Goal: Task Accomplishment & Management: Complete application form

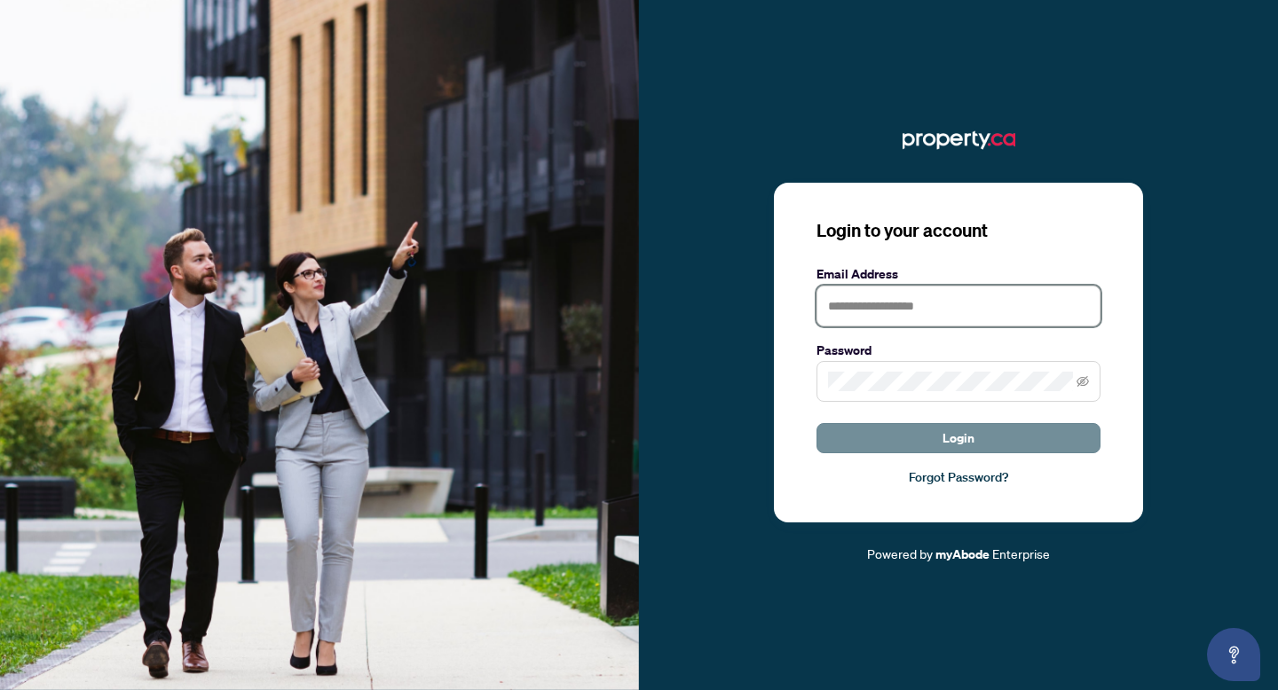
type input "**********"
click at [905, 437] on button "Login" at bounding box center [958, 438] width 284 height 30
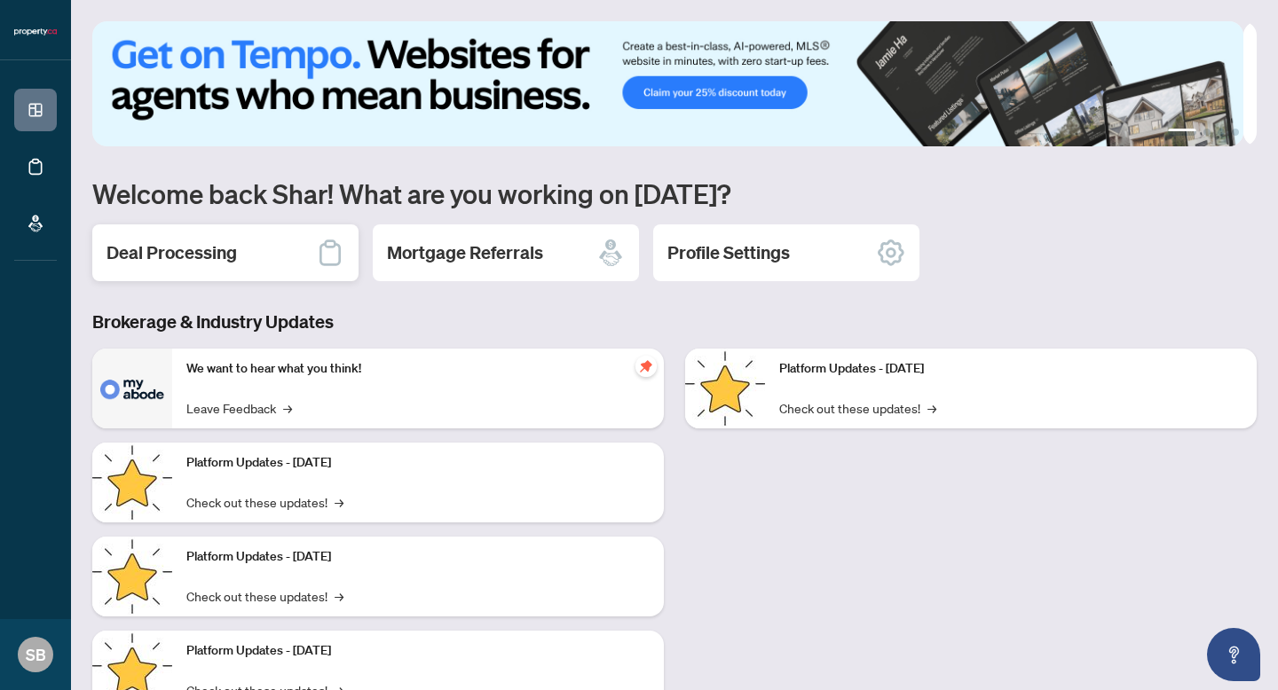
click at [200, 251] on h2 "Deal Processing" at bounding box center [171, 252] width 130 height 25
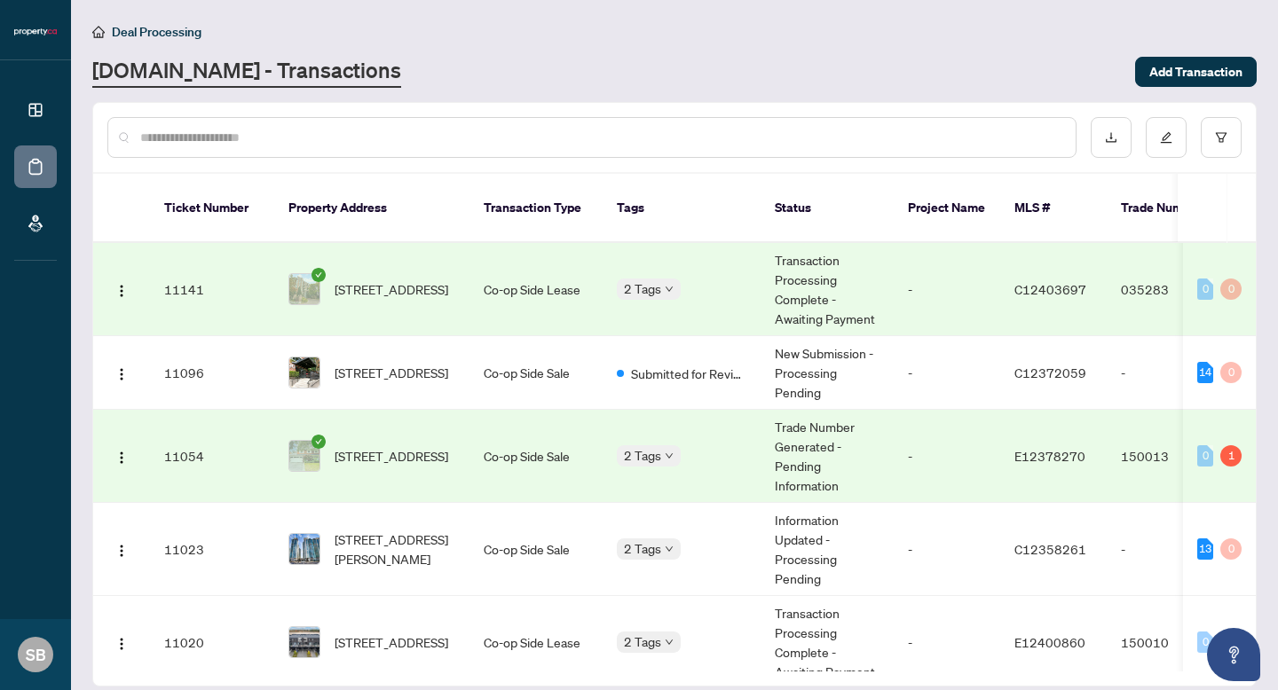
click at [475, 433] on td "Co-op Side Sale" at bounding box center [535, 456] width 133 height 93
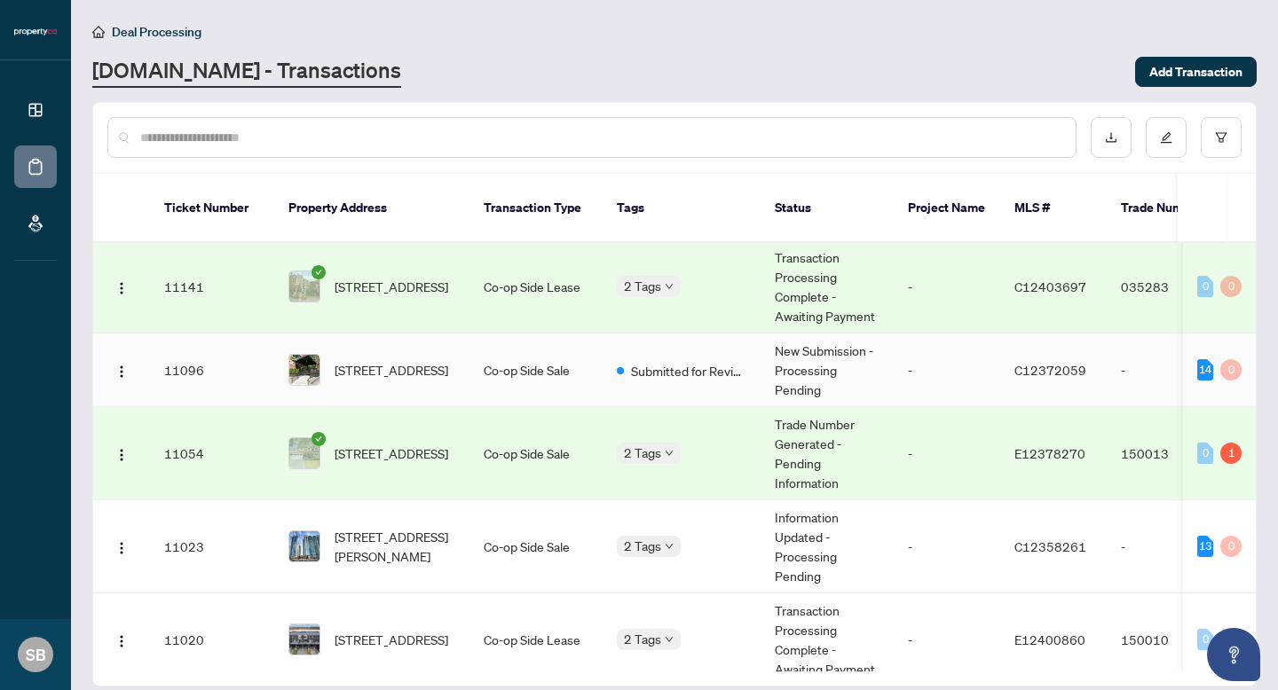
scroll to position [4, 0]
click at [473, 352] on td "Co-op Side Sale" at bounding box center [535, 370] width 133 height 74
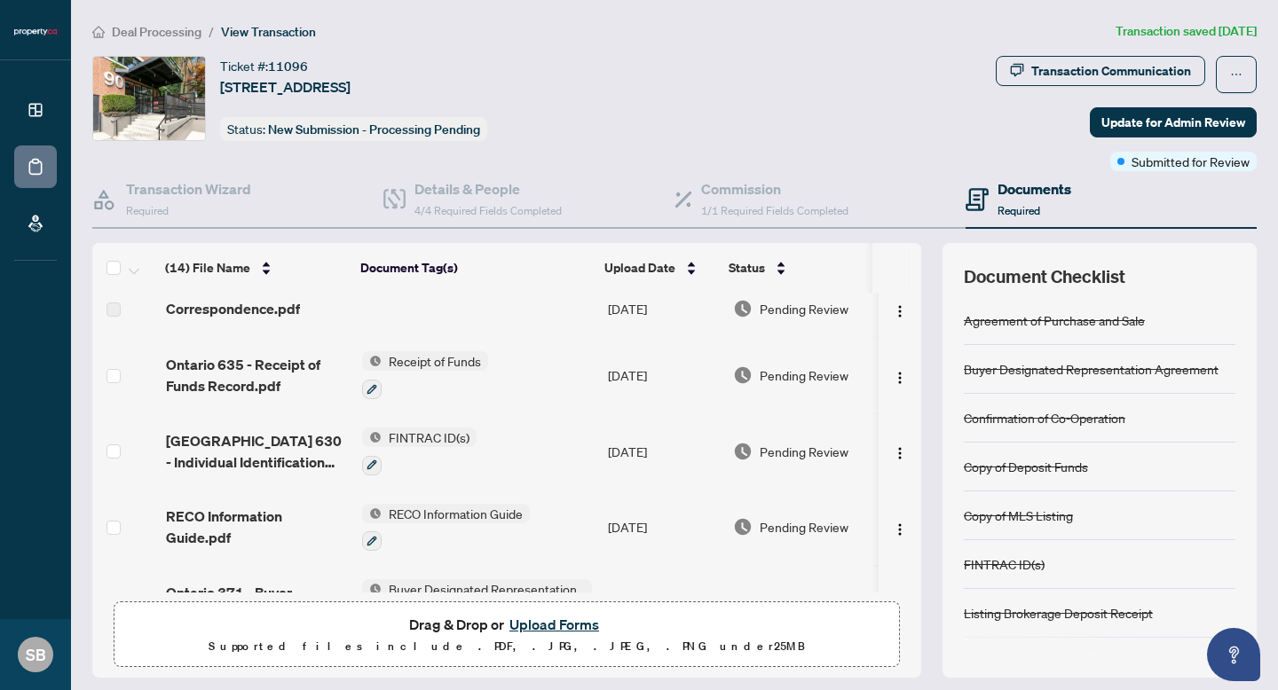
scroll to position [14, 0]
click at [564, 622] on button "Upload Forms" at bounding box center [554, 624] width 100 height 23
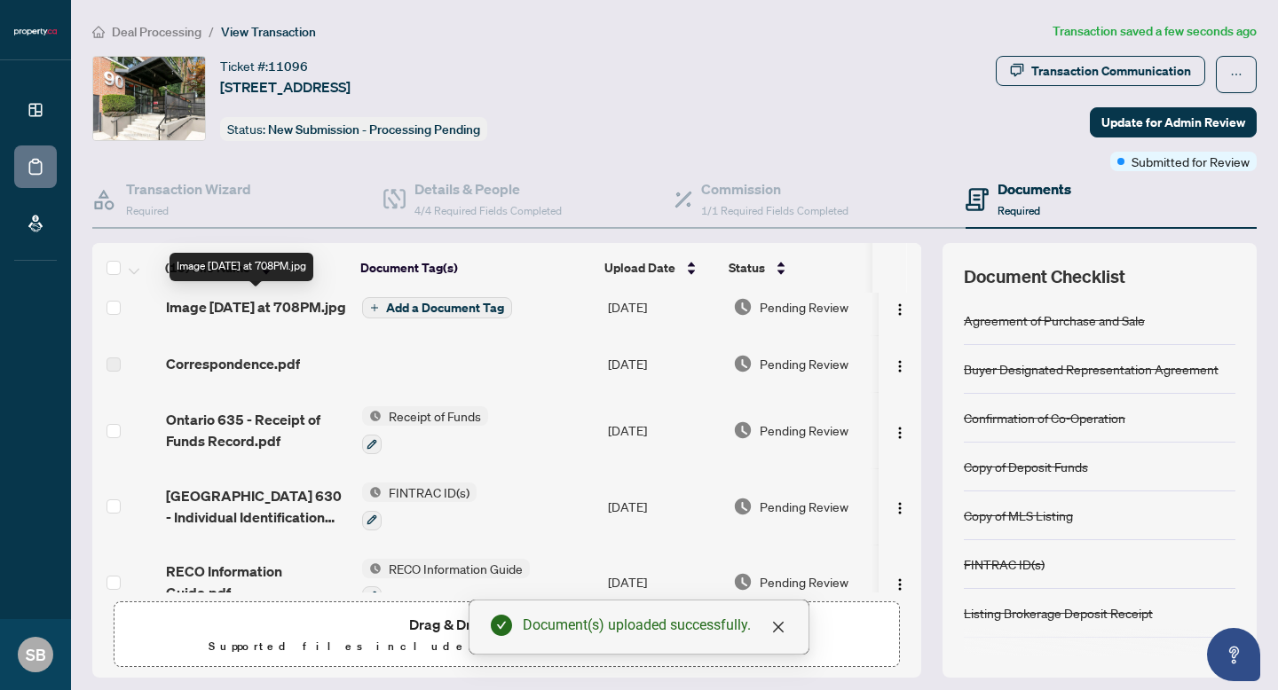
click at [256, 304] on span "Image [DATE] at 708PM.jpg" at bounding box center [256, 306] width 180 height 21
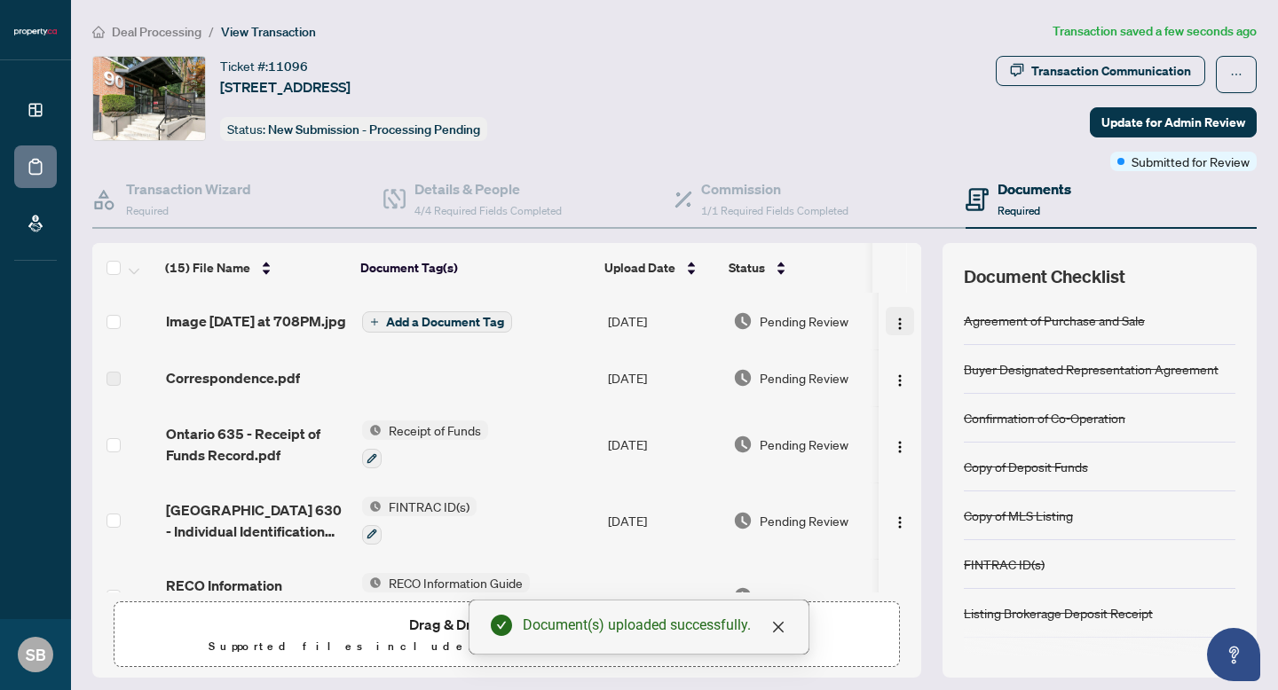
click at [893, 328] on img "button" at bounding box center [900, 324] width 14 height 14
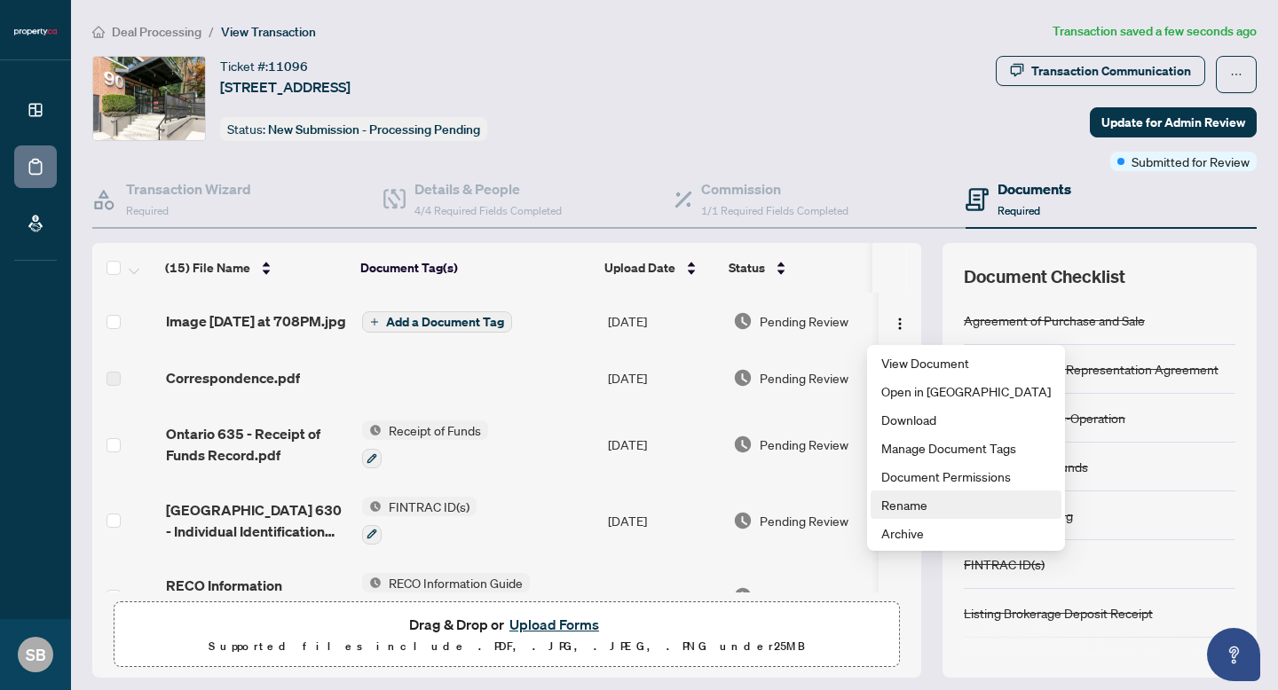
click at [958, 505] on span "Rename" at bounding box center [965, 505] width 169 height 20
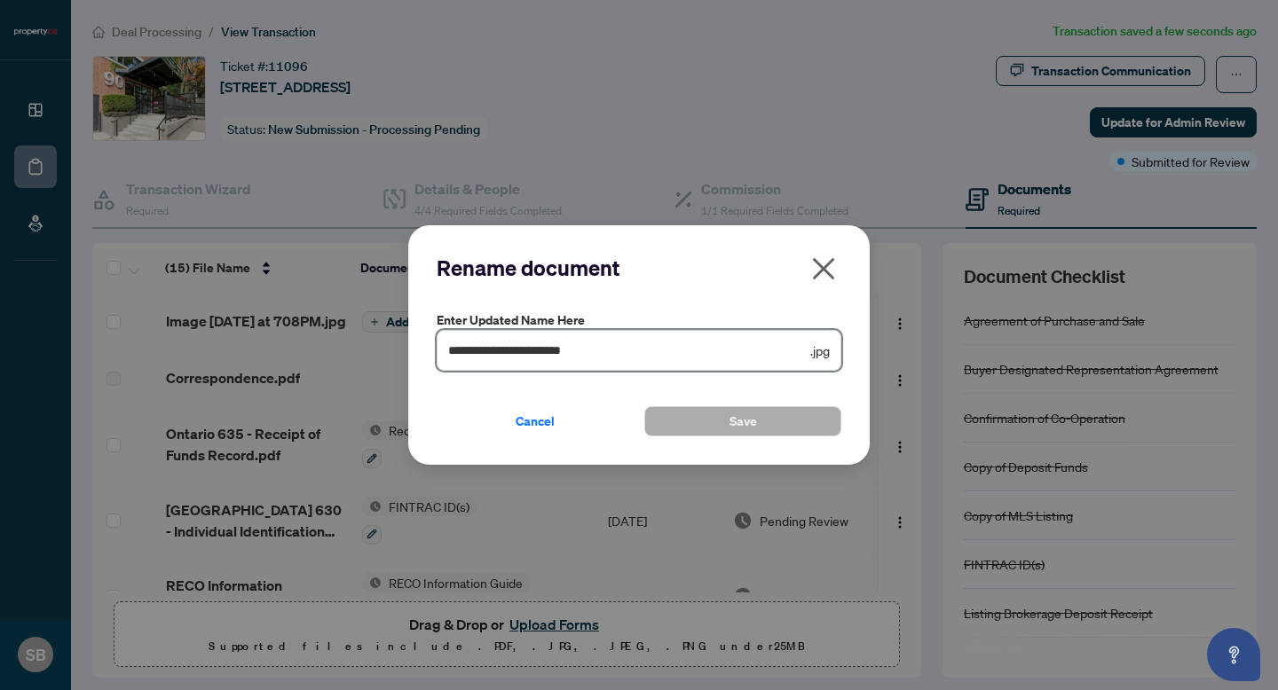
drag, startPoint x: 625, startPoint y: 351, endPoint x: 439, endPoint y: 353, distance: 185.5
click at [439, 353] on span "**********" at bounding box center [639, 350] width 405 height 41
type input "**********"
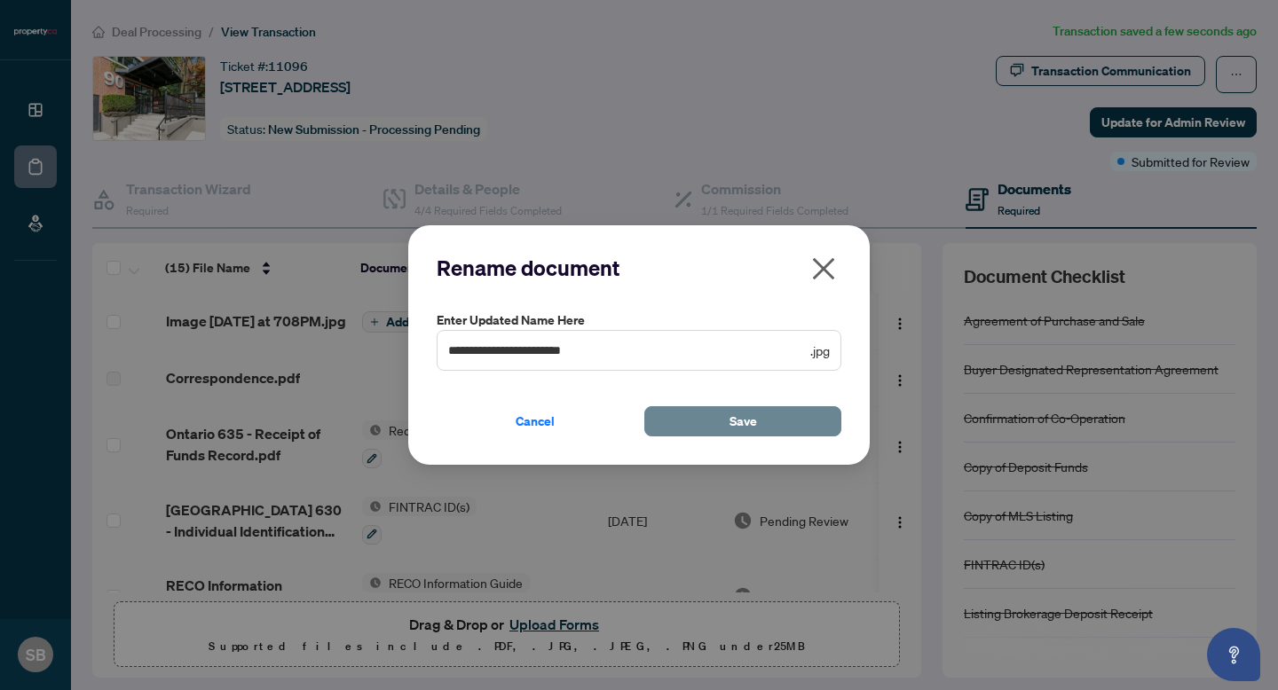
click at [671, 407] on button "Save" at bounding box center [742, 421] width 197 height 30
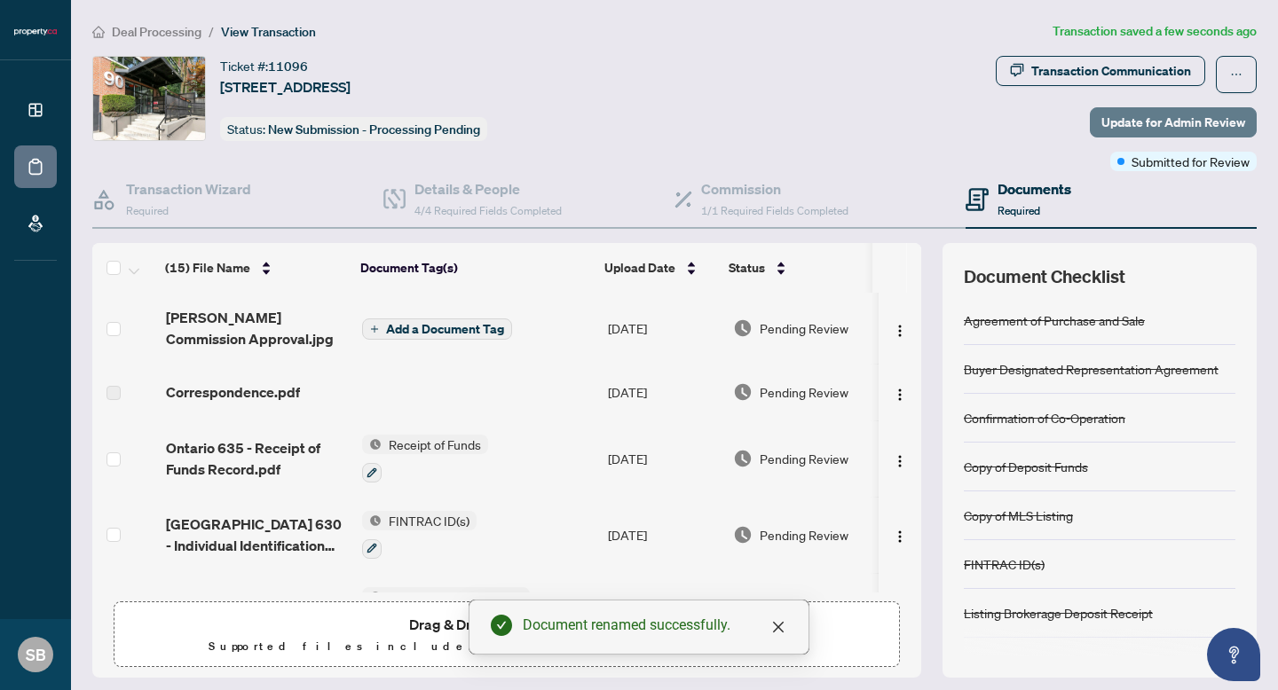
click at [1211, 129] on span "Update for Admin Review" at bounding box center [1173, 122] width 144 height 28
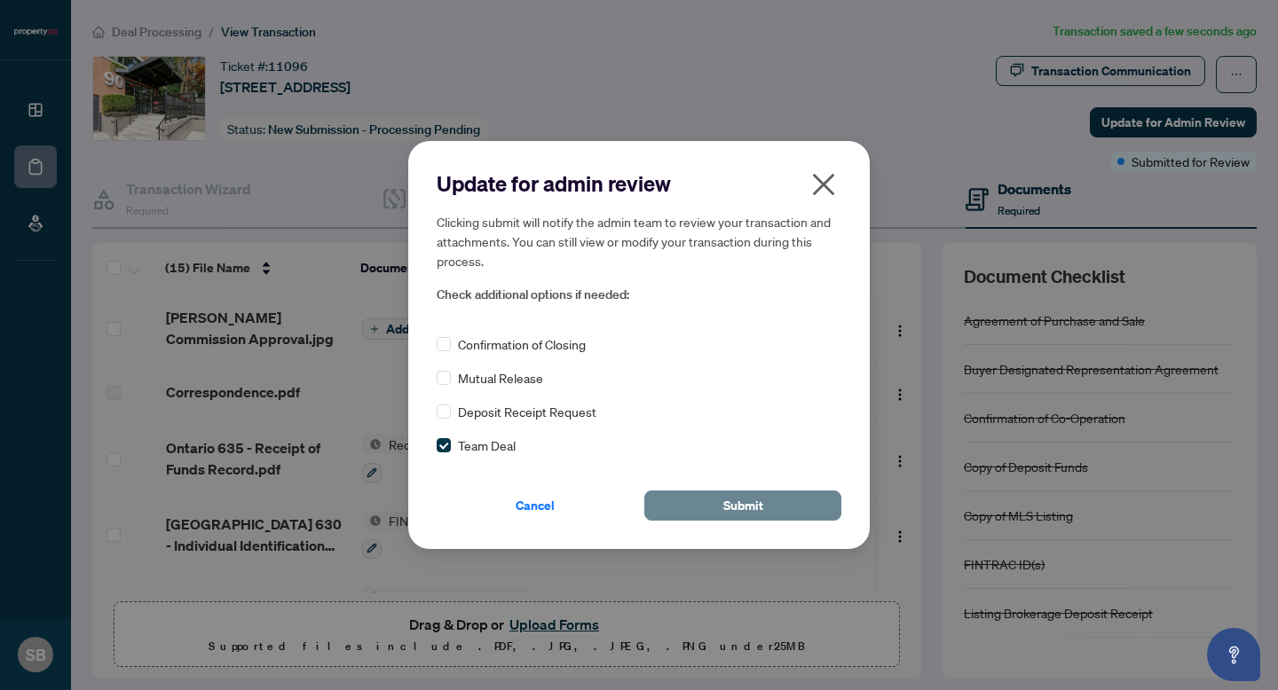
click at [719, 511] on button "Submit" at bounding box center [742, 506] width 197 height 30
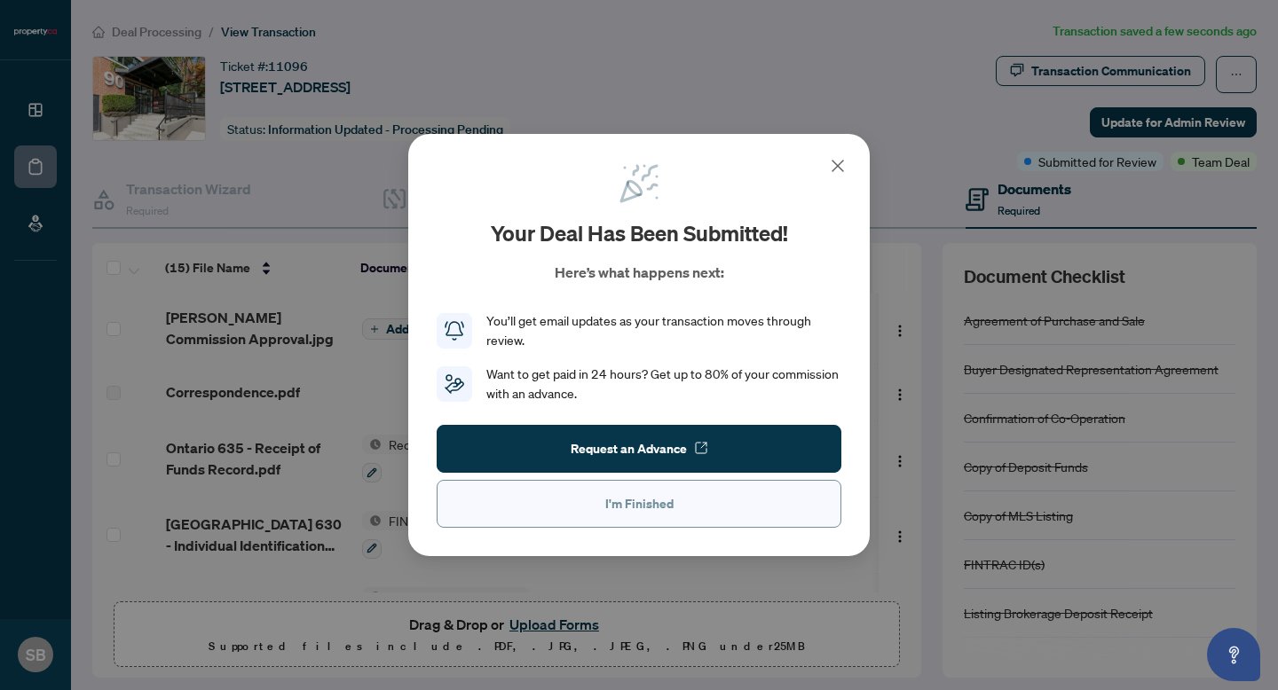
click at [651, 506] on span "I'm Finished" at bounding box center [639, 504] width 68 height 28
